Goal: Share content: Share content

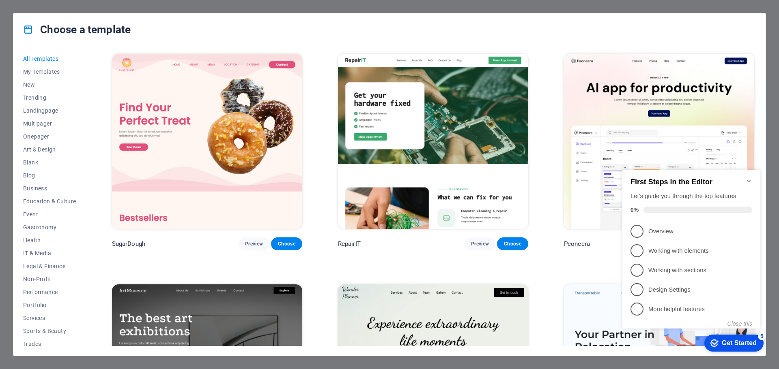
click at [751, 178] on icon "Minimize checklist" at bounding box center [748, 181] width 6 height 6
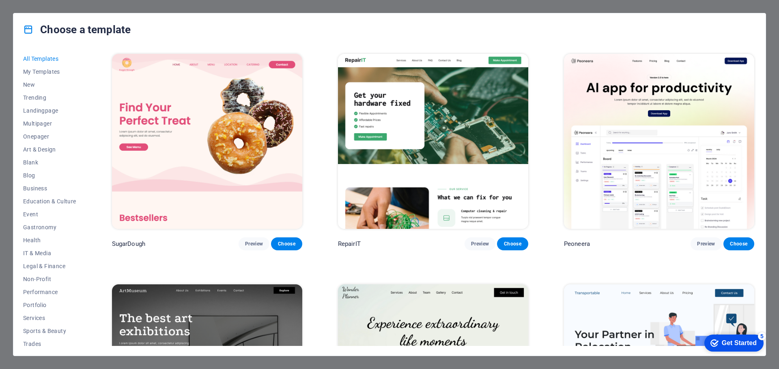
click at [766, 7] on div "Choose a template All Templates My Templates New Trending Landingpage Multipage…" at bounding box center [389, 184] width 779 height 369
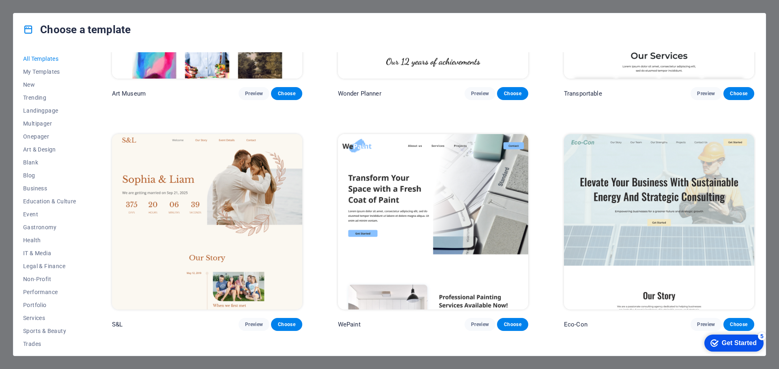
scroll to position [250, 0]
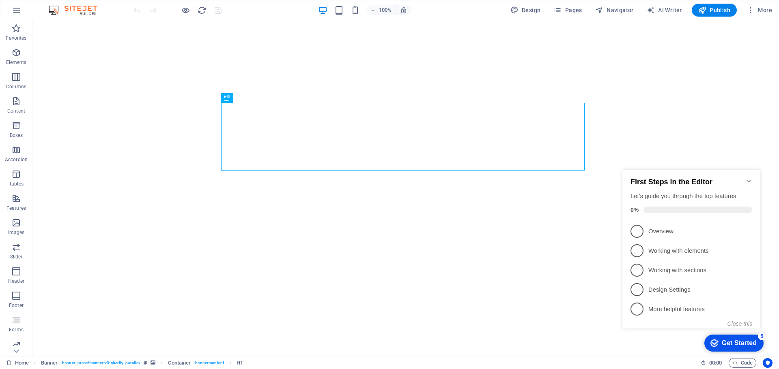
click at [19, 11] on icon "button" at bounding box center [17, 10] width 10 height 10
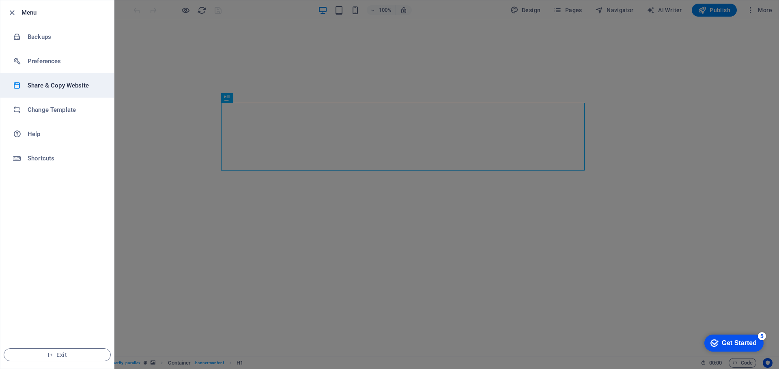
click at [75, 89] on h6 "Share & Copy Website" at bounding box center [65, 86] width 75 height 10
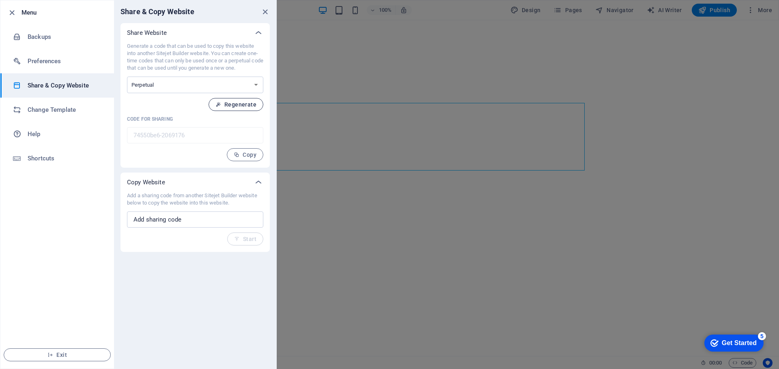
click at [234, 103] on span "Regenerate" at bounding box center [235, 104] width 41 height 6
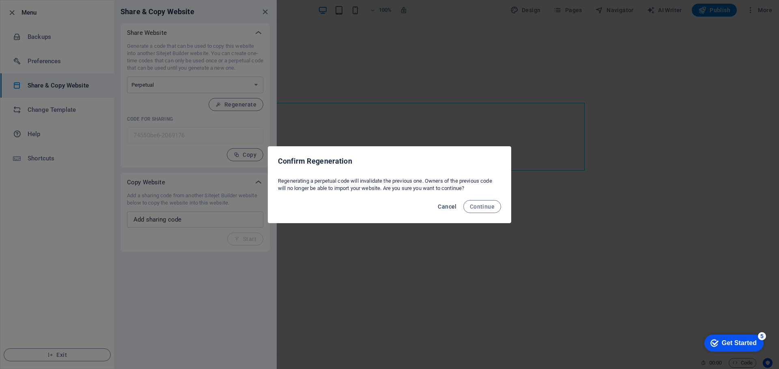
click at [444, 206] on span "Cancel" at bounding box center [447, 207] width 19 height 6
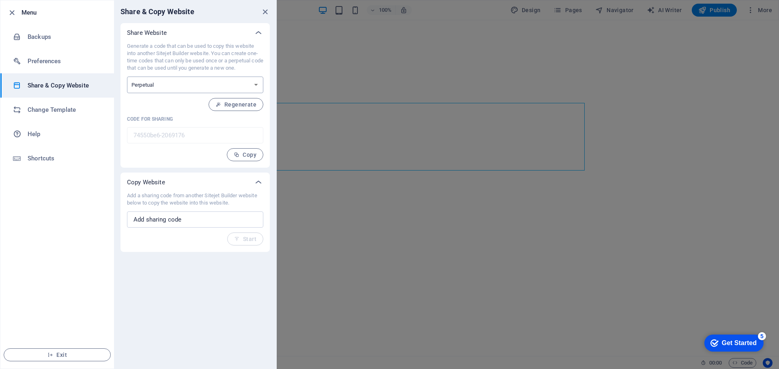
click at [216, 82] on select "One-time Perpetual" at bounding box center [195, 85] width 136 height 17
click at [127, 77] on select "One-time Perpetual" at bounding box center [195, 85] width 136 height 17
click at [240, 105] on span "Regenerate" at bounding box center [235, 104] width 41 height 6
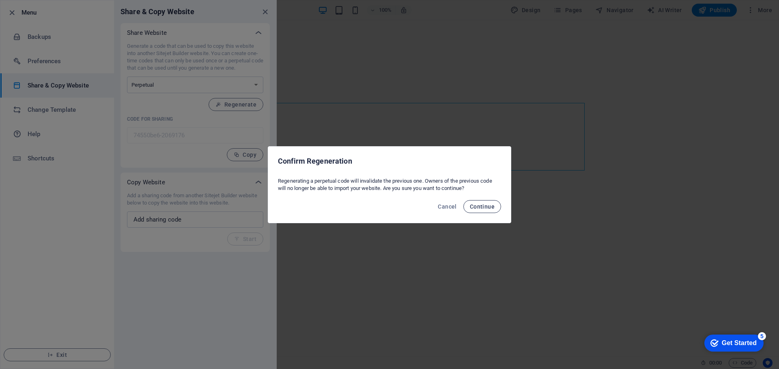
click at [474, 206] on span "Continue" at bounding box center [482, 207] width 25 height 6
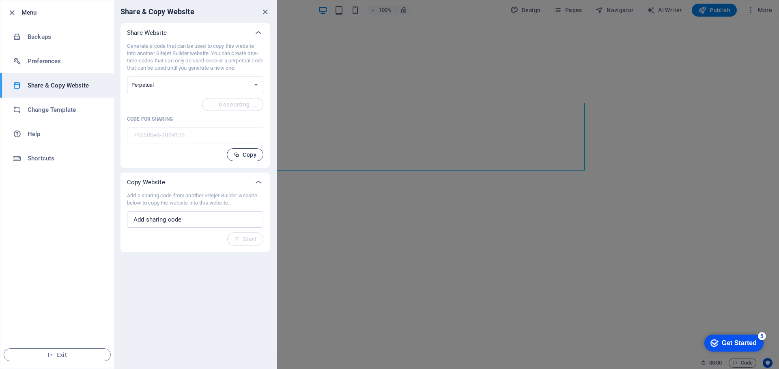
type input "eeae1c7d-2069176"
click at [247, 159] on button "Copy" at bounding box center [245, 154] width 37 height 13
click at [580, 50] on div at bounding box center [389, 184] width 779 height 369
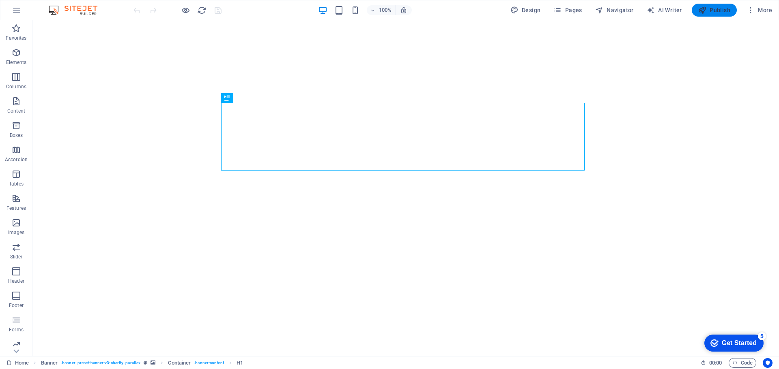
click at [720, 10] on span "Publish" at bounding box center [714, 10] width 32 height 8
